Goal: Find specific page/section: Find specific page/section

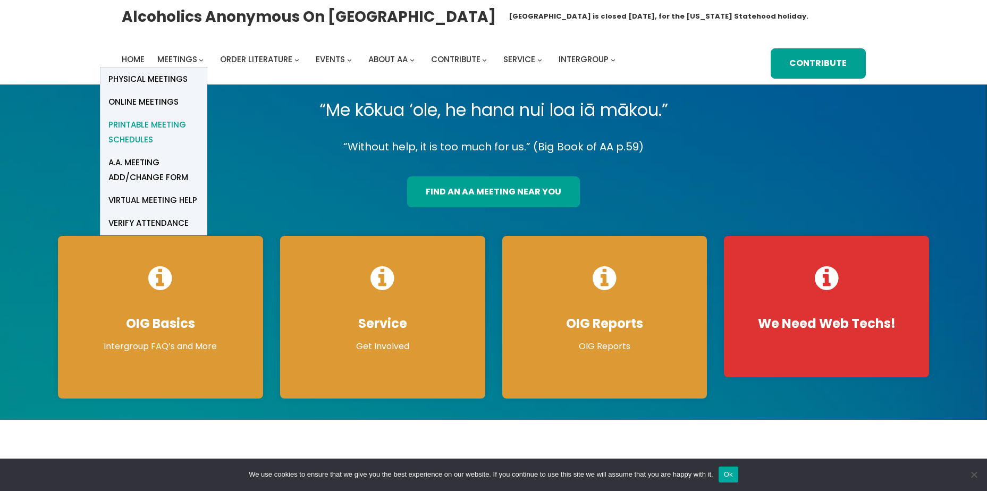
click at [164, 131] on span "Printable Meeting Schedules" at bounding box center [153, 132] width 90 height 30
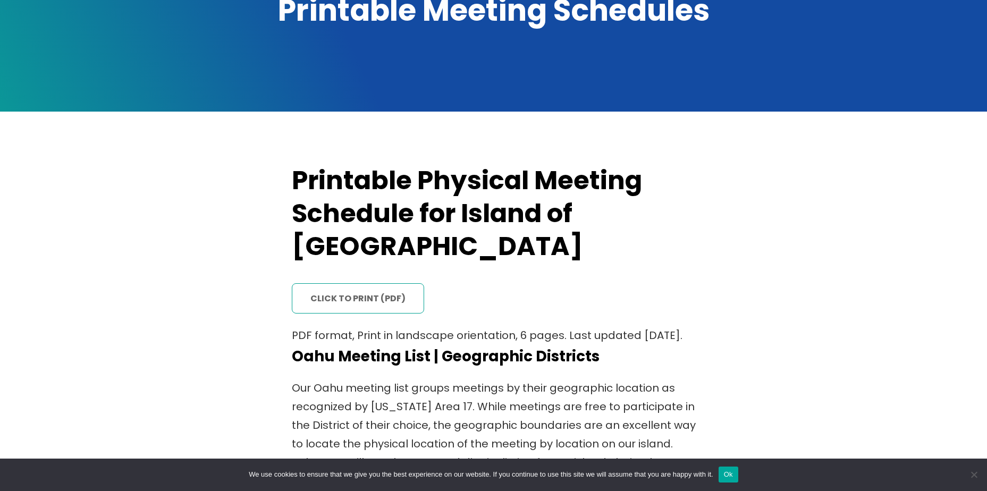
scroll to position [213, 0]
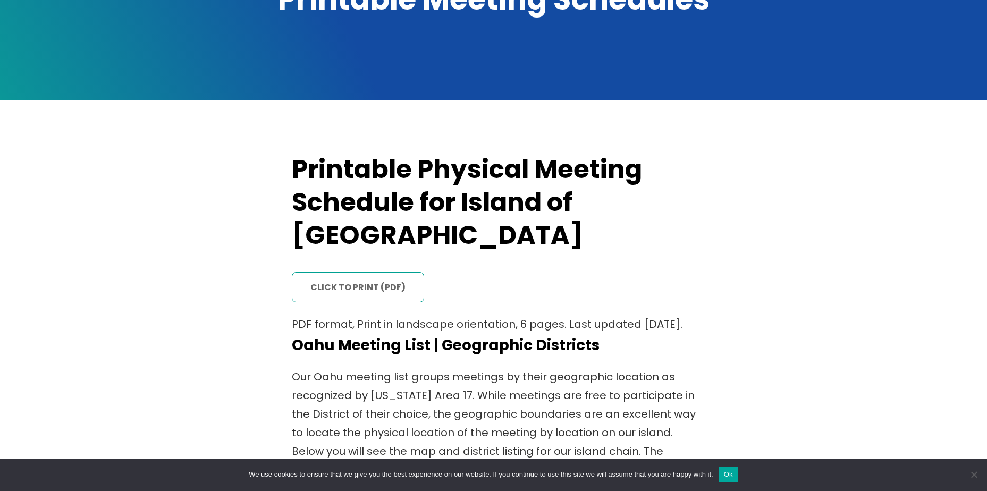
click at [350, 272] on link "click to print (PDF)" at bounding box center [358, 287] width 133 height 31
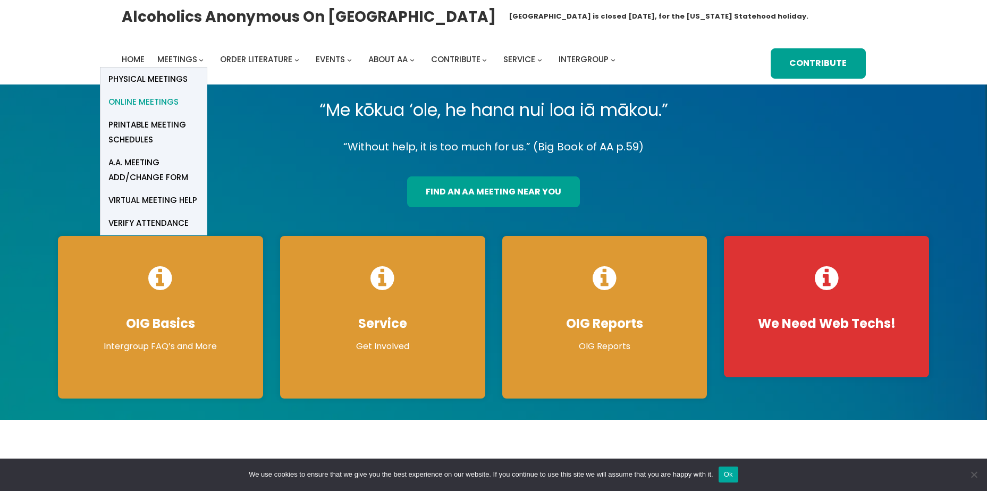
click at [176, 99] on span "Online Meetings" at bounding box center [143, 102] width 70 height 15
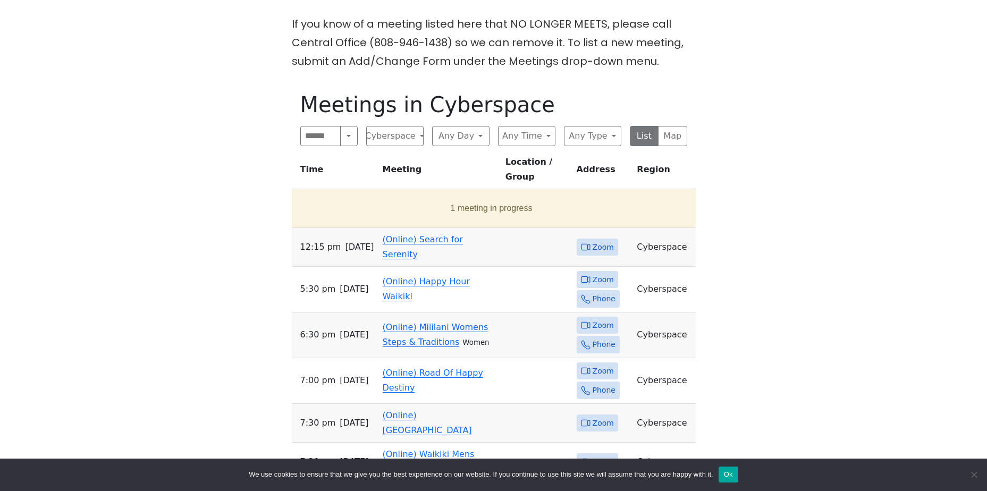
scroll to position [372, 0]
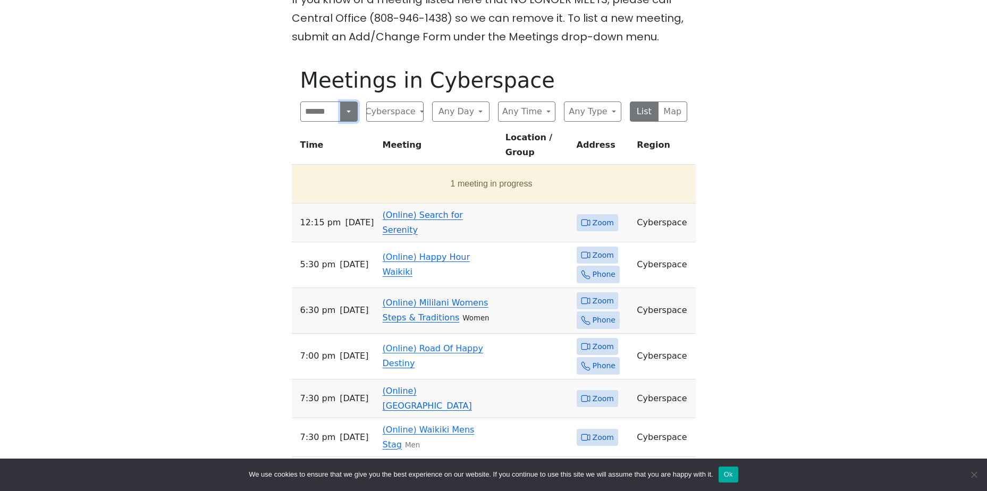
click at [344, 111] on button "Search" at bounding box center [348, 112] width 17 height 20
click at [328, 166] on button "Near Location" at bounding box center [329, 163] width 56 height 34
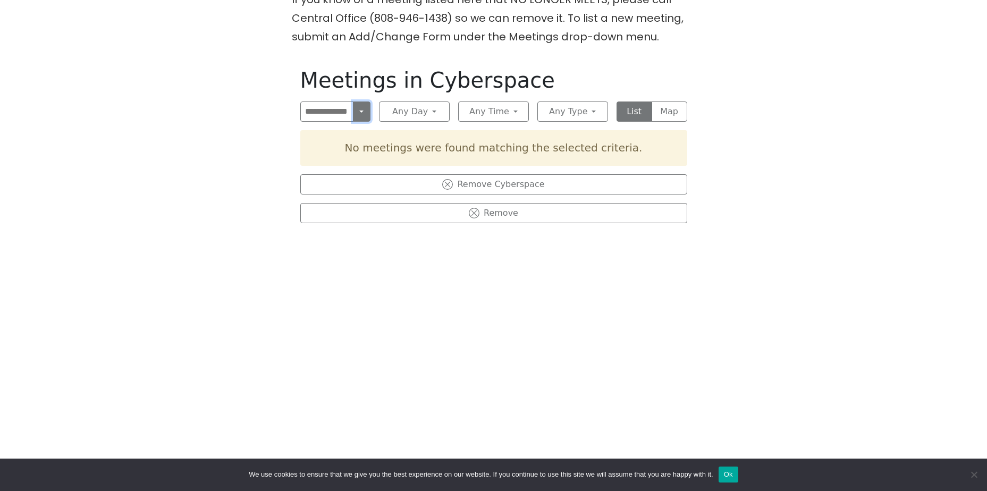
click at [364, 112] on button "Near Location" at bounding box center [362, 112] width 18 height 20
click at [354, 132] on button "Search" at bounding box center [336, 134] width 70 height 21
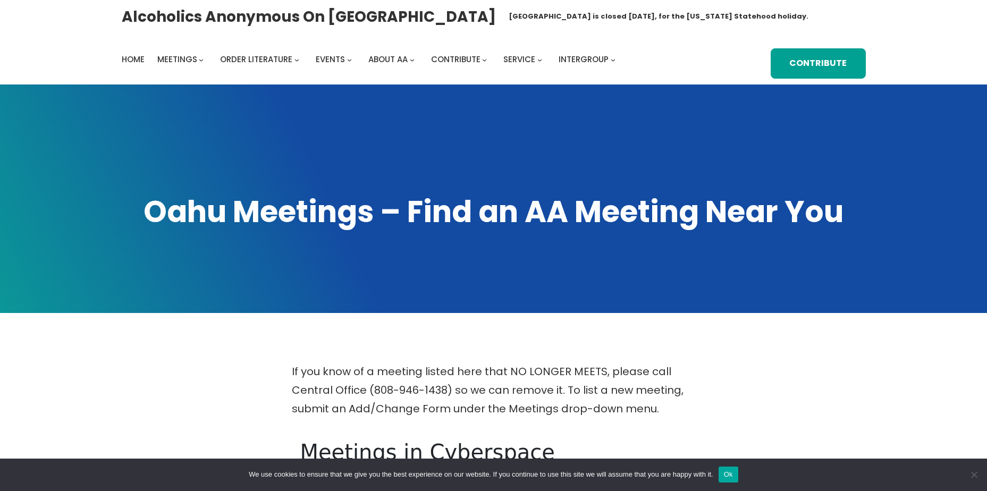
click at [282, 41] on div "Alcoholics Anonymous on Oahu Oahu Central Office is closed Friday, August 15, f…" at bounding box center [494, 42] width 744 height 73
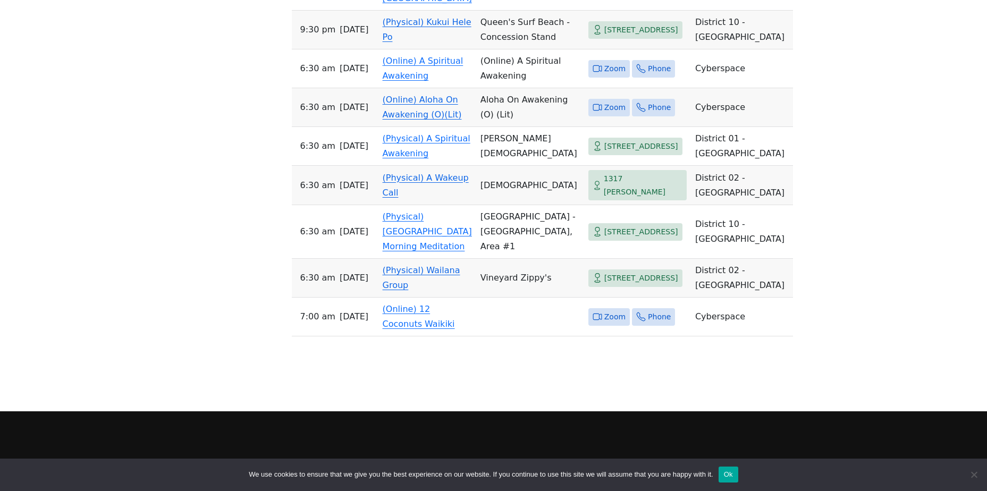
scroll to position [5354, 0]
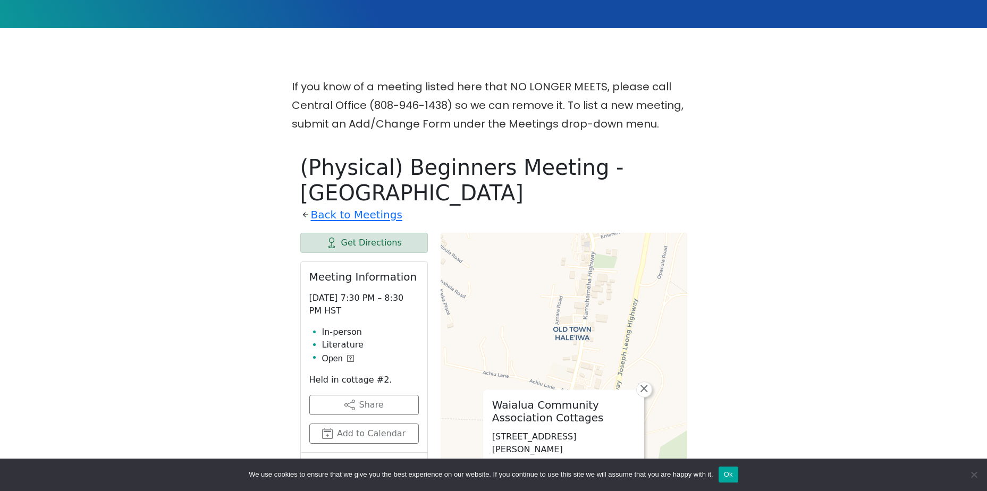
scroll to position [272, 0]
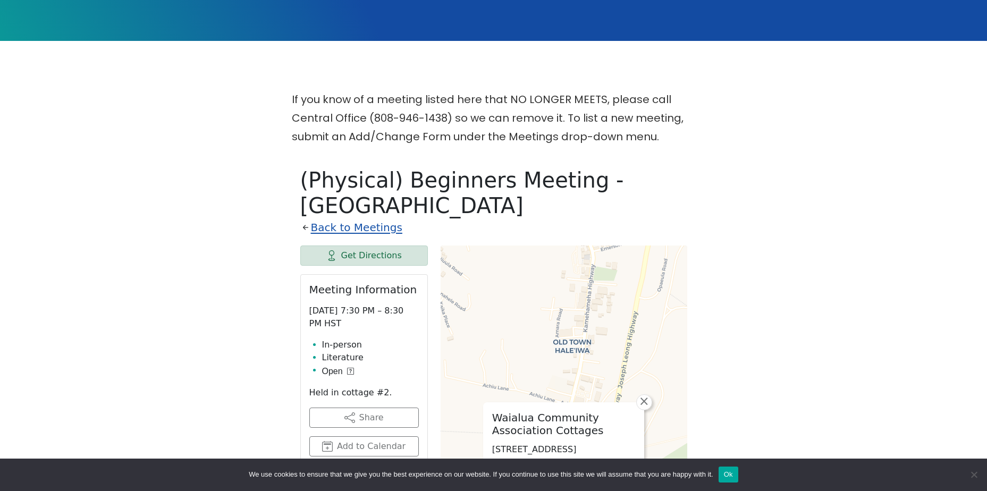
click at [382, 218] on link "Back to Meetings" at bounding box center [356, 227] width 91 height 19
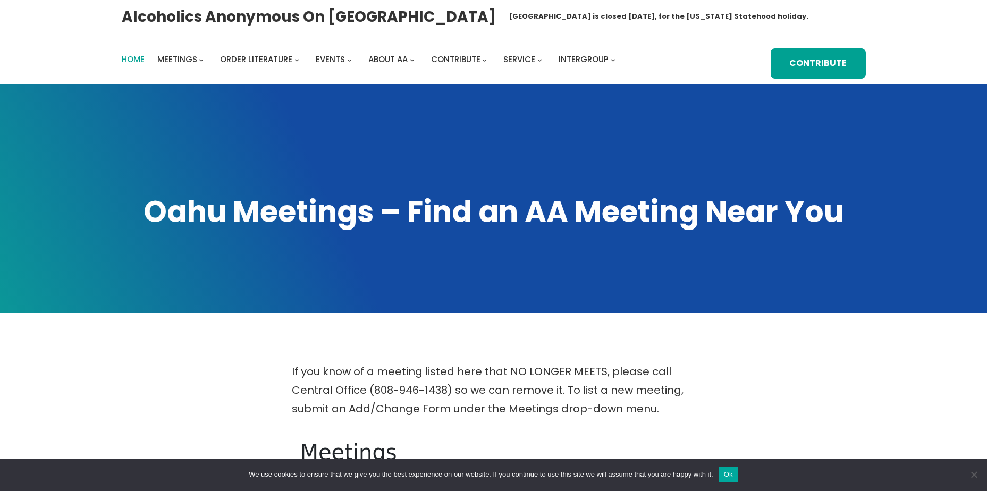
click at [137, 60] on span "Home" at bounding box center [133, 59] width 23 height 11
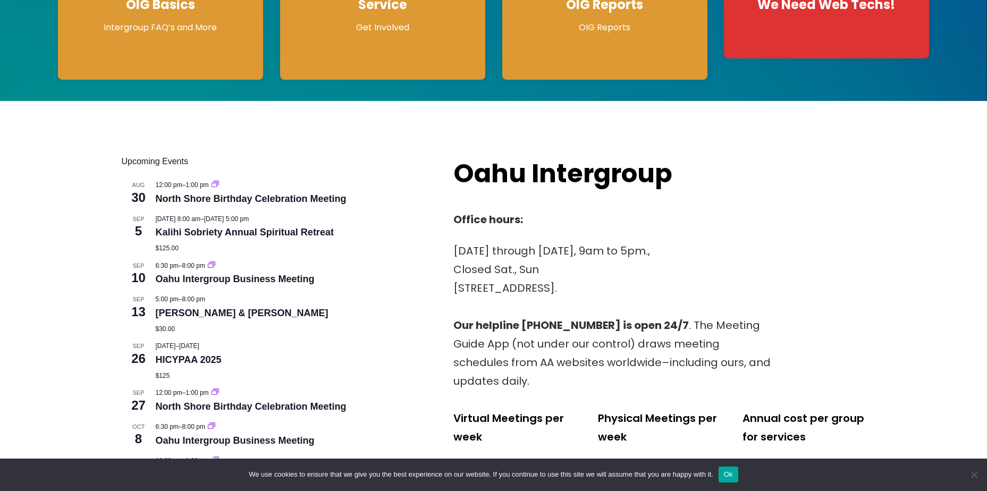
scroll to position [372, 0]
